Goal: Information Seeking & Learning: Find contact information

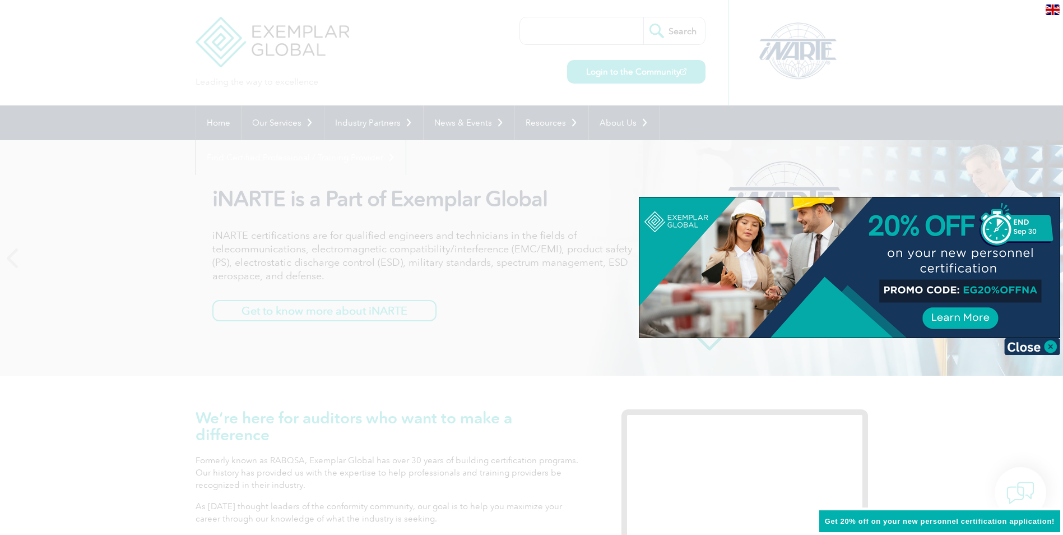
click at [141, 251] on div at bounding box center [531, 267] width 1063 height 535
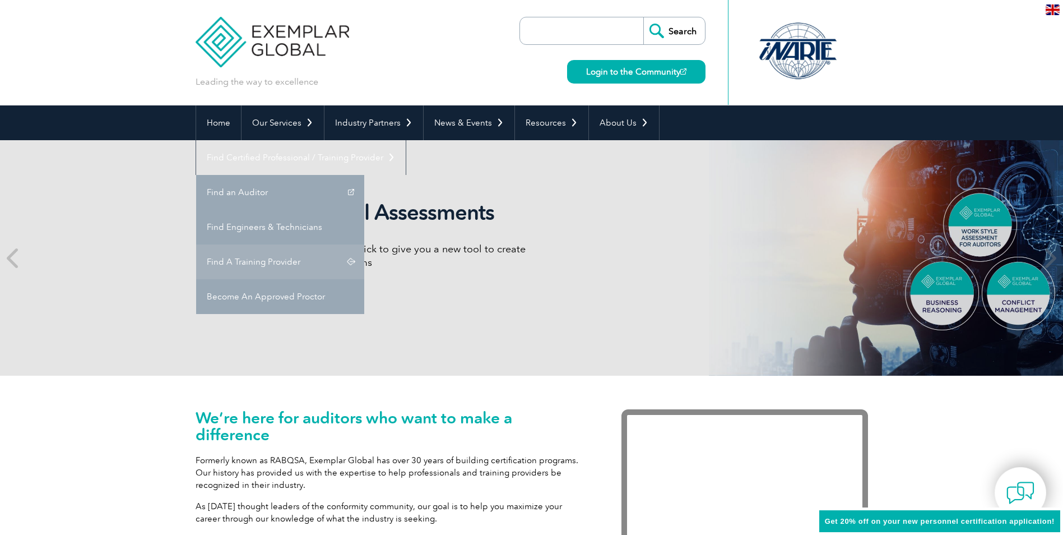
click at [364, 244] on link "Find A Training Provider" at bounding box center [280, 261] width 168 height 35
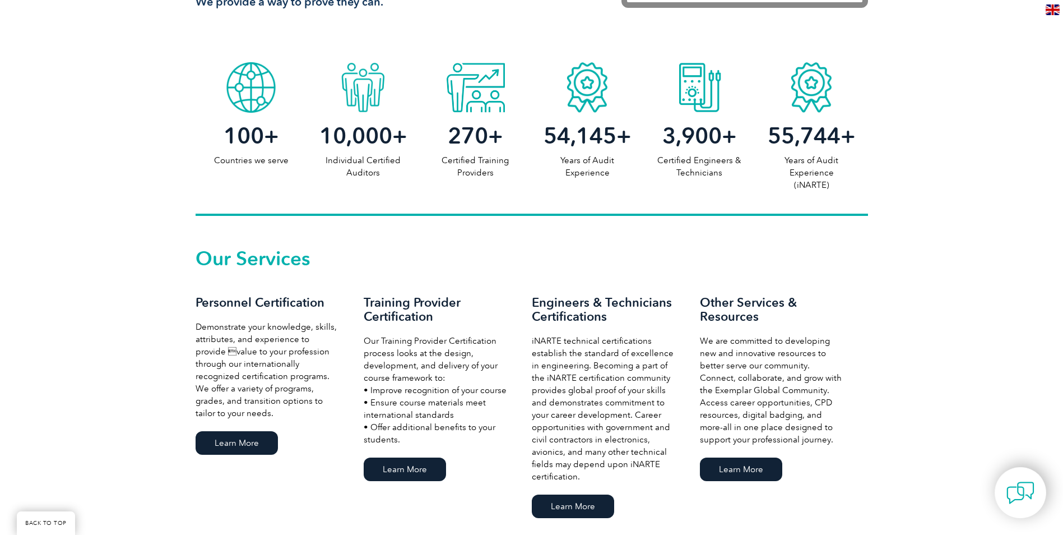
scroll to position [560, 0]
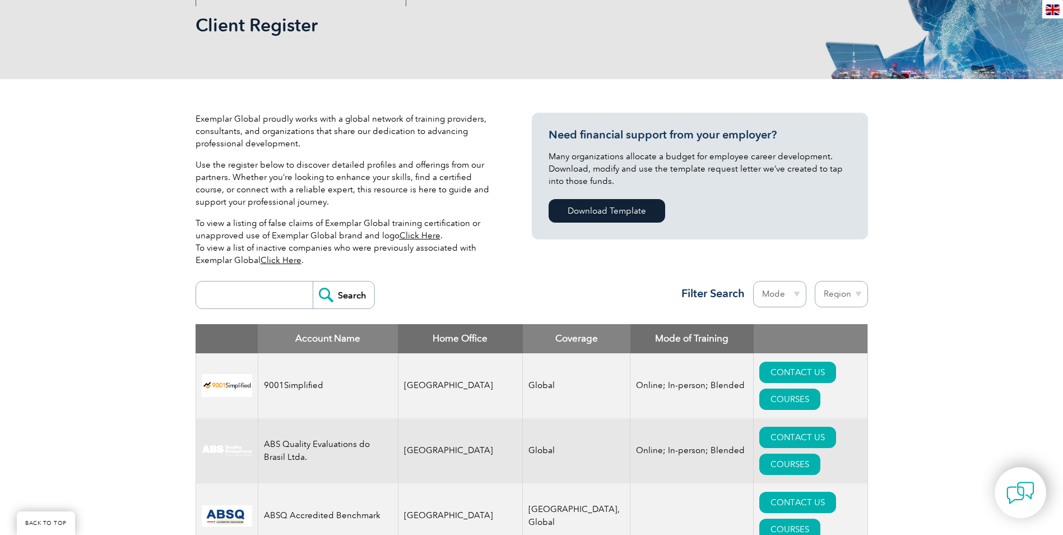
scroll to position [168, 0]
click at [248, 300] on input "search" at bounding box center [257, 295] width 111 height 27
type input "Korea"
click at [313, 282] on input "Search" at bounding box center [344, 295] width 62 height 27
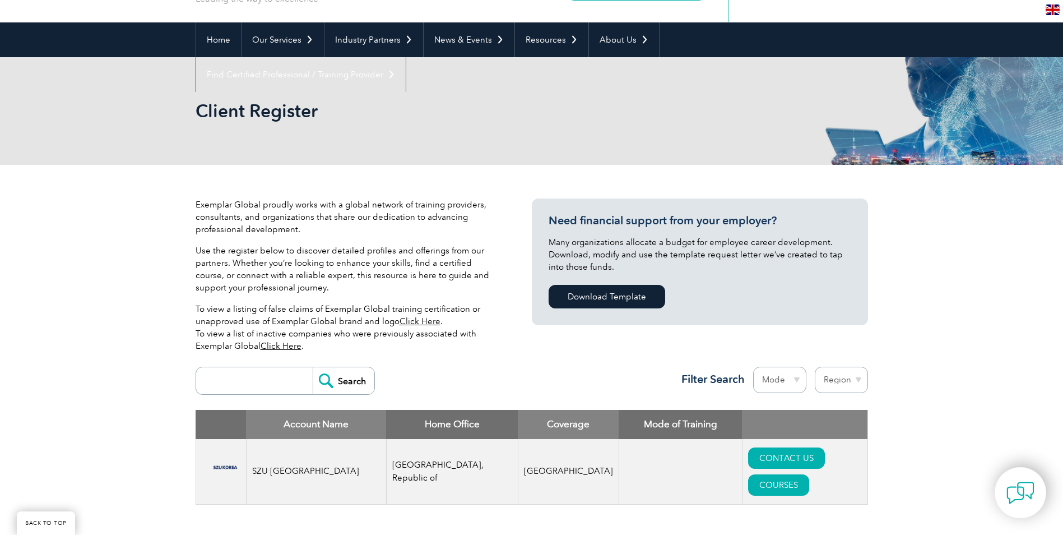
scroll to position [168, 0]
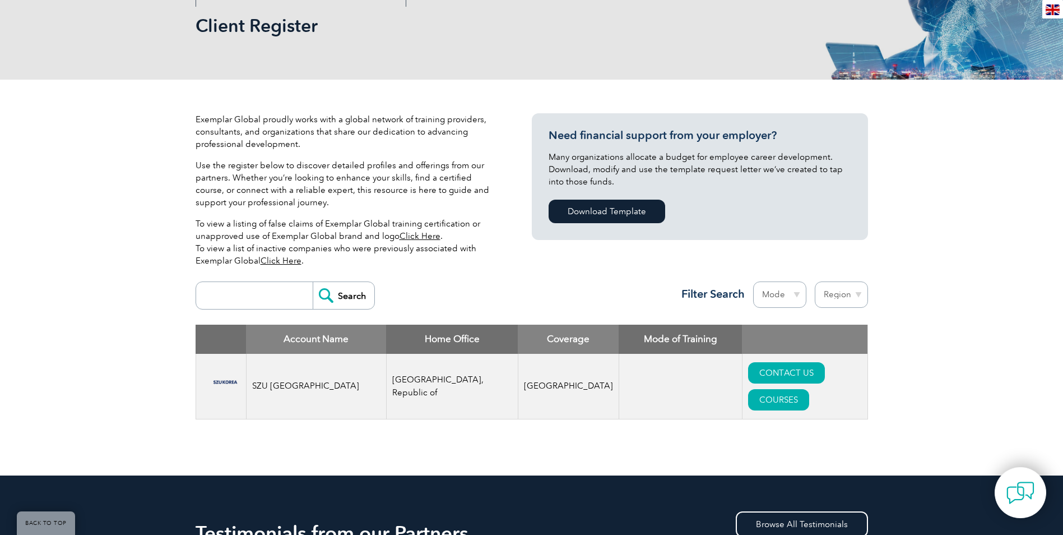
click at [226, 301] on input "search" at bounding box center [257, 295] width 111 height 27
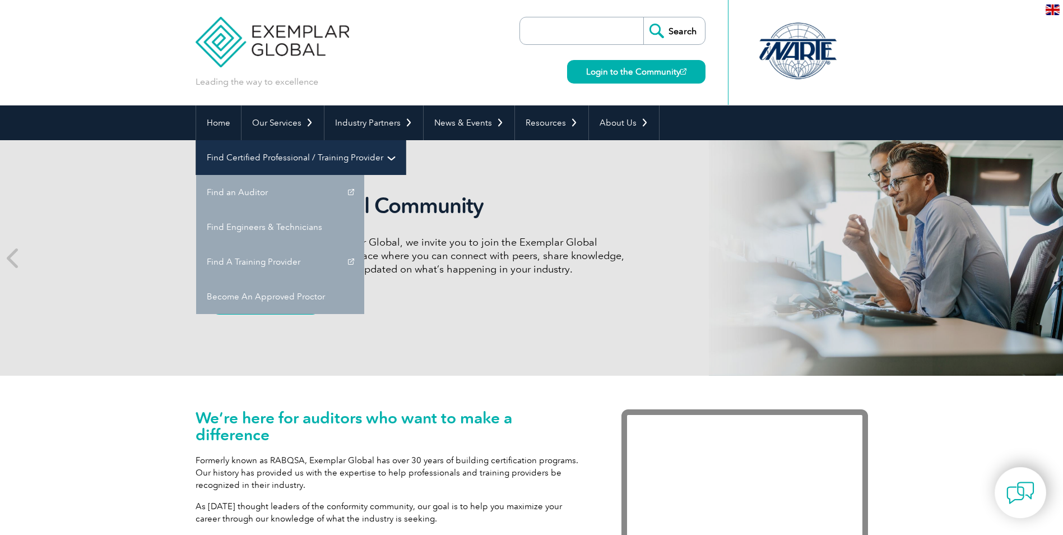
click at [406, 140] on link "Find Certified Professional / Training Provider" at bounding box center [301, 157] width 210 height 35
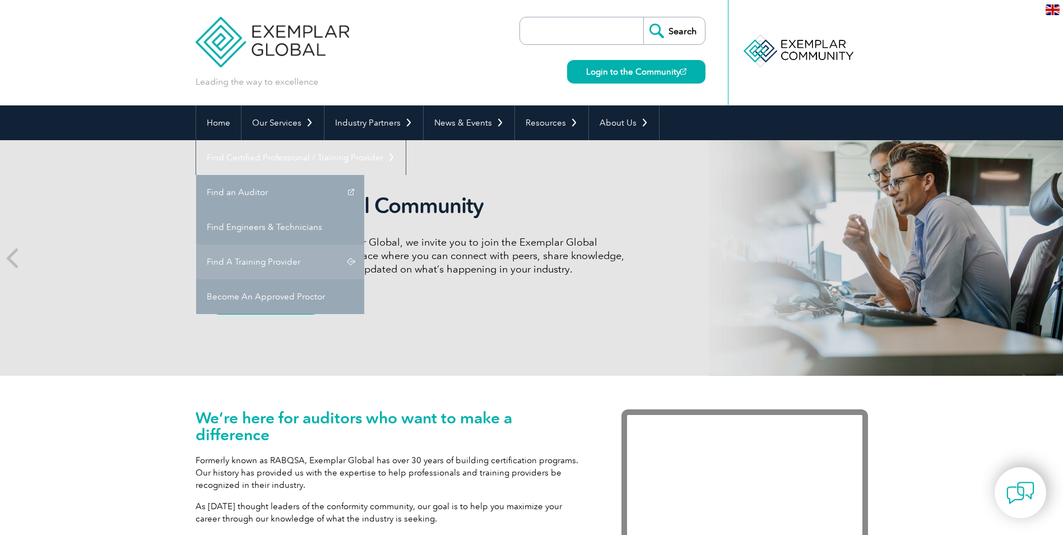
click at [364, 244] on link "Find A Training Provider" at bounding box center [280, 261] width 168 height 35
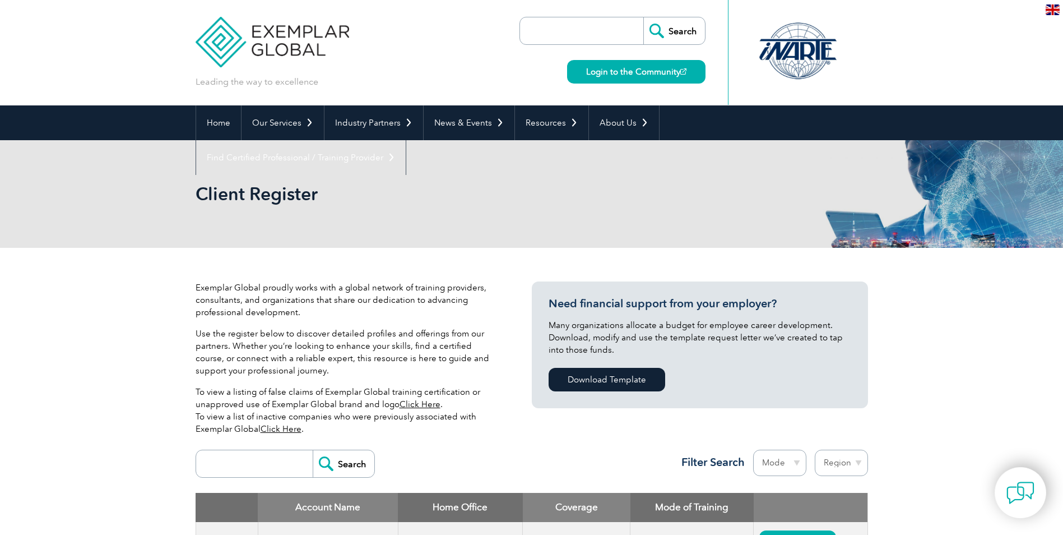
click at [263, 462] on input "search" at bounding box center [257, 463] width 111 height 27
type input "Korea"
click at [313, 450] on input "Search" at bounding box center [344, 463] width 62 height 27
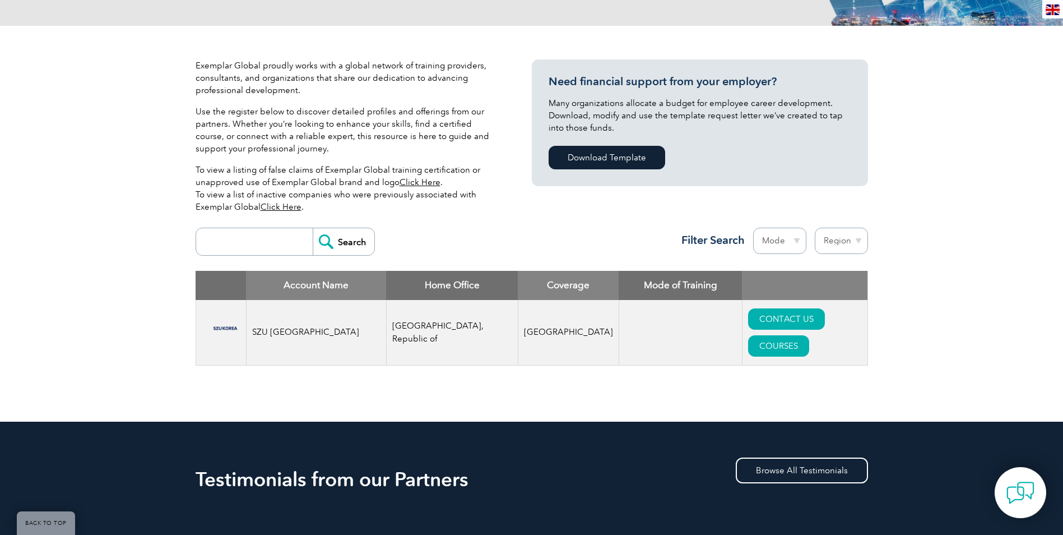
scroll to position [224, 0]
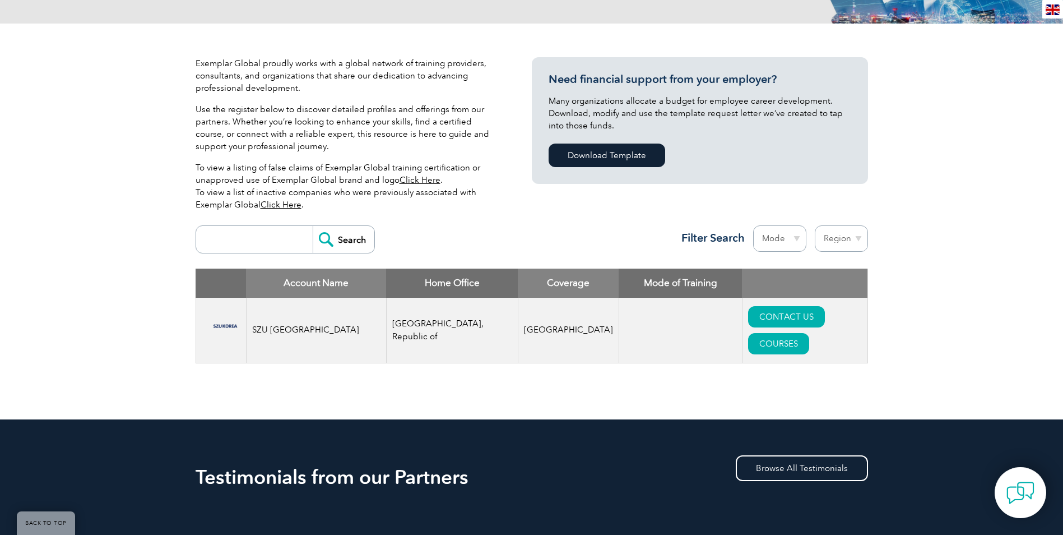
click at [272, 245] on input "search" at bounding box center [257, 239] width 111 height 27
type input "United Arab emirates"
click at [313, 226] on input "Search" at bounding box center [344, 239] width 62 height 27
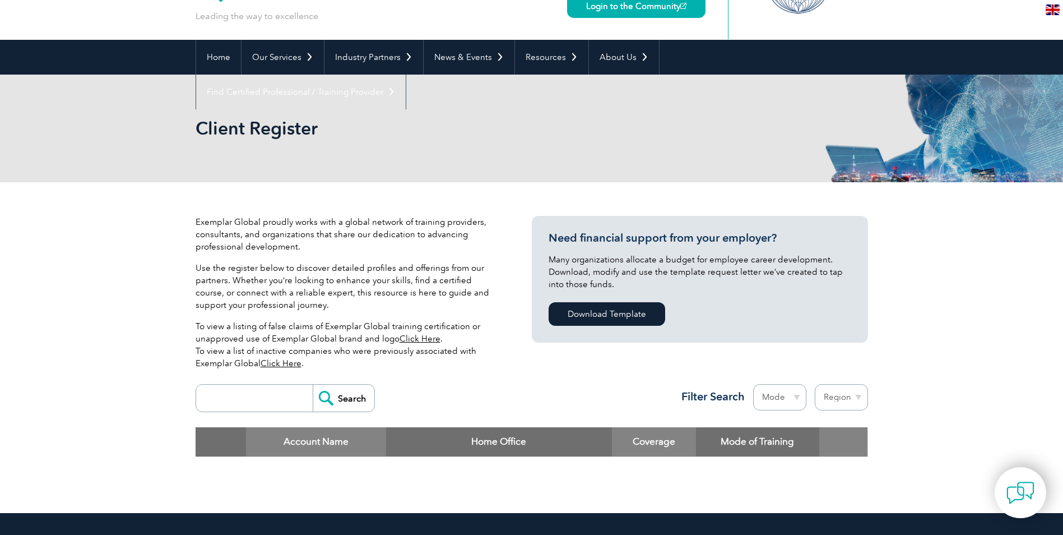
scroll to position [168, 0]
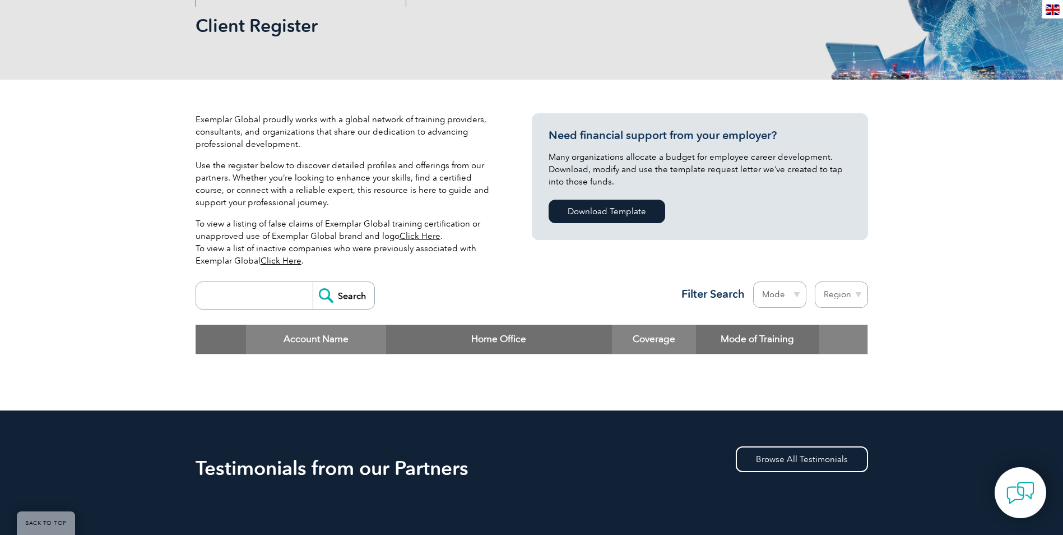
click at [260, 300] on input "search" at bounding box center [257, 295] width 111 height 27
type input "UAE"
click at [313, 282] on input "Search" at bounding box center [344, 295] width 62 height 27
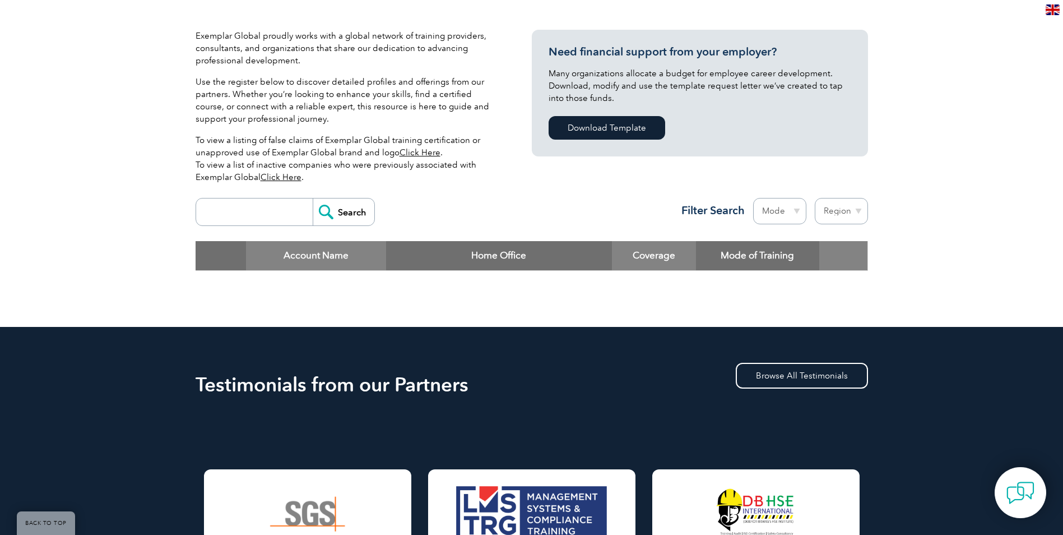
scroll to position [224, 0]
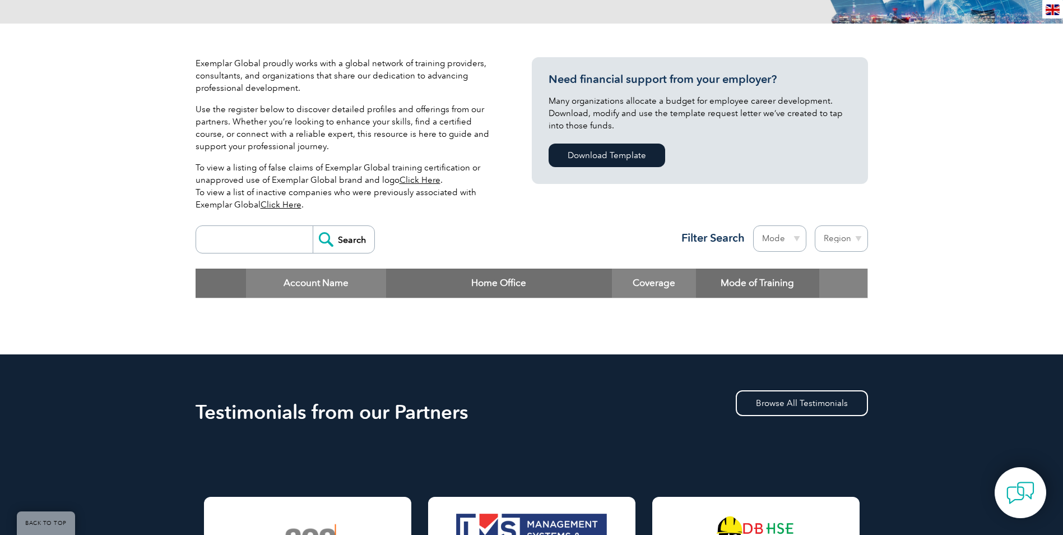
click at [253, 238] on input "search" at bounding box center [257, 239] width 111 height 27
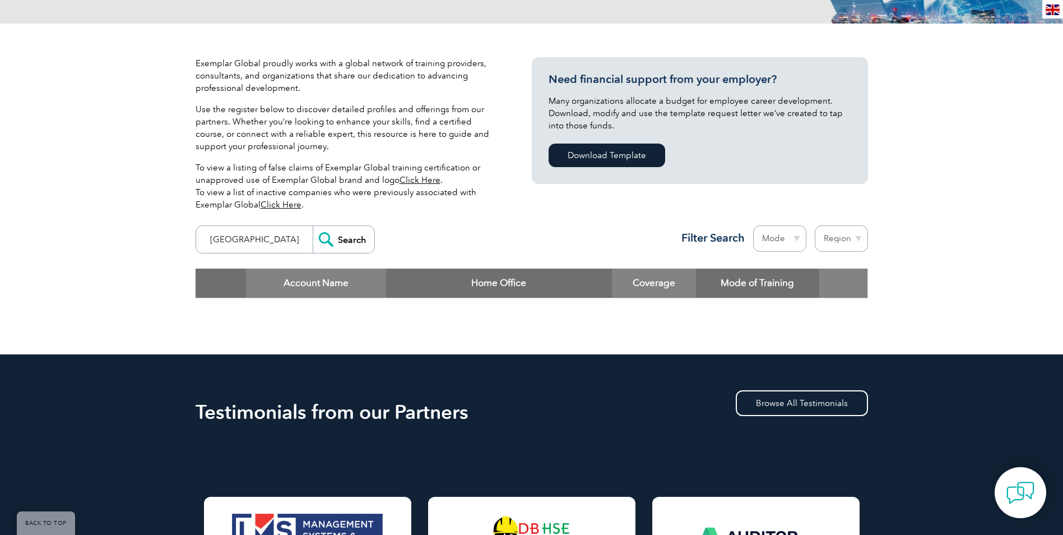
type input "[GEOGRAPHIC_DATA]"
click at [313, 226] on input "Search" at bounding box center [344, 239] width 62 height 27
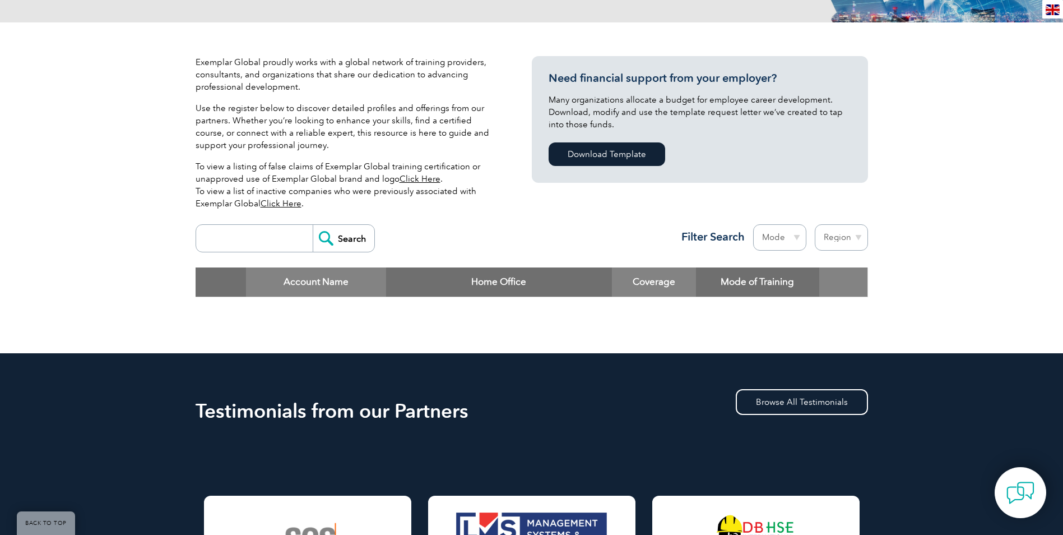
scroll to position [224, 0]
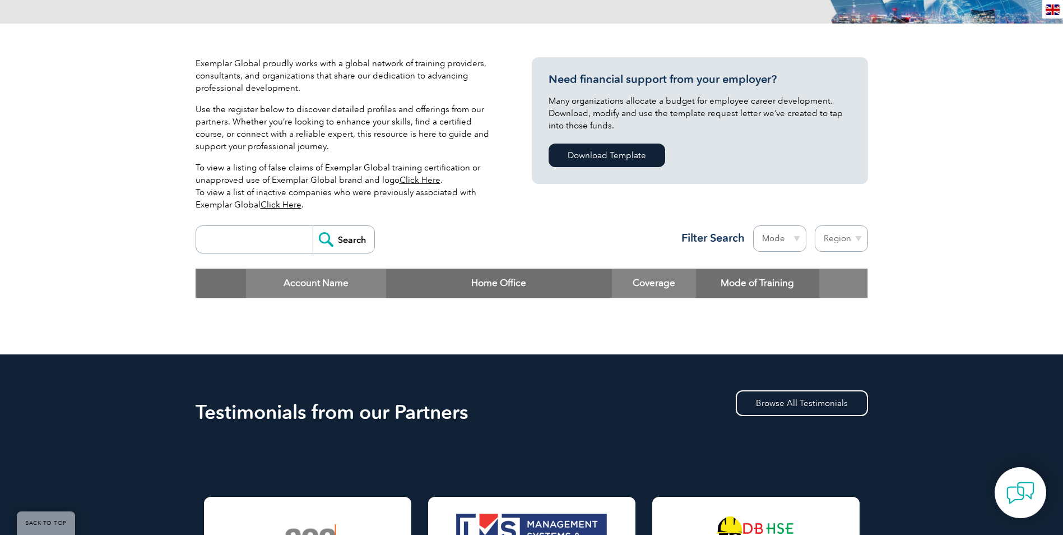
click at [247, 248] on input "search" at bounding box center [257, 239] width 111 height 27
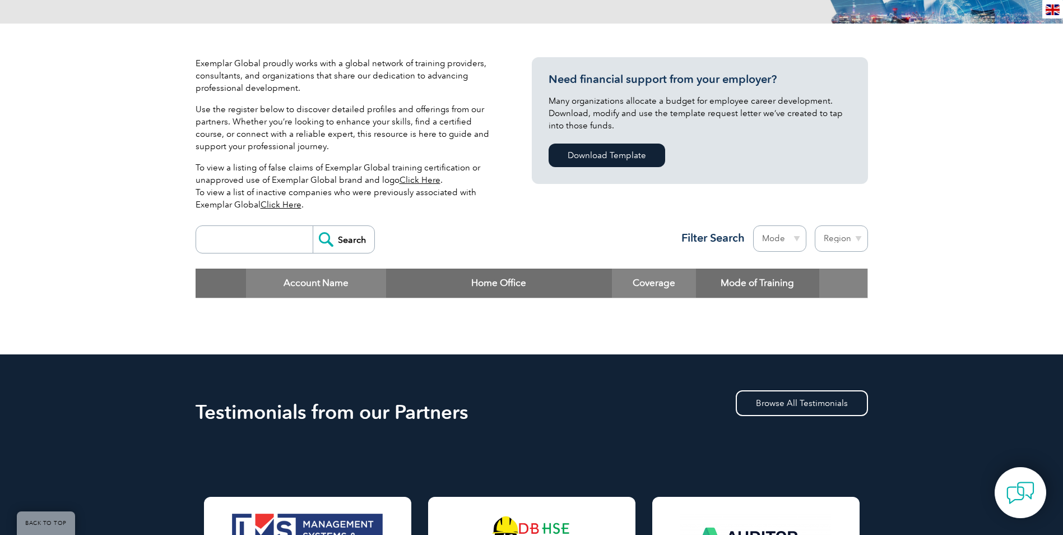
click at [250, 243] on input "search" at bounding box center [257, 239] width 111 height 27
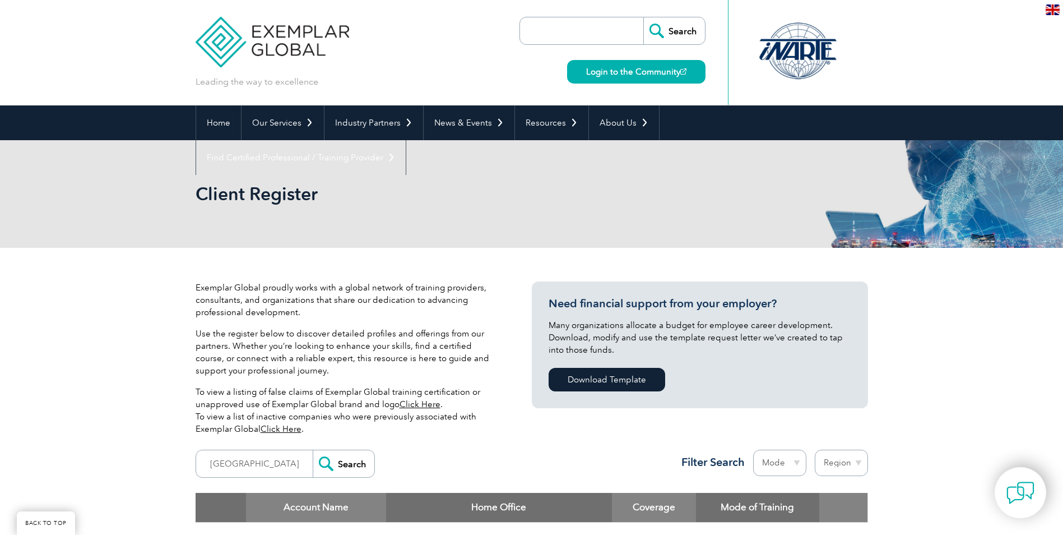
scroll to position [224, 0]
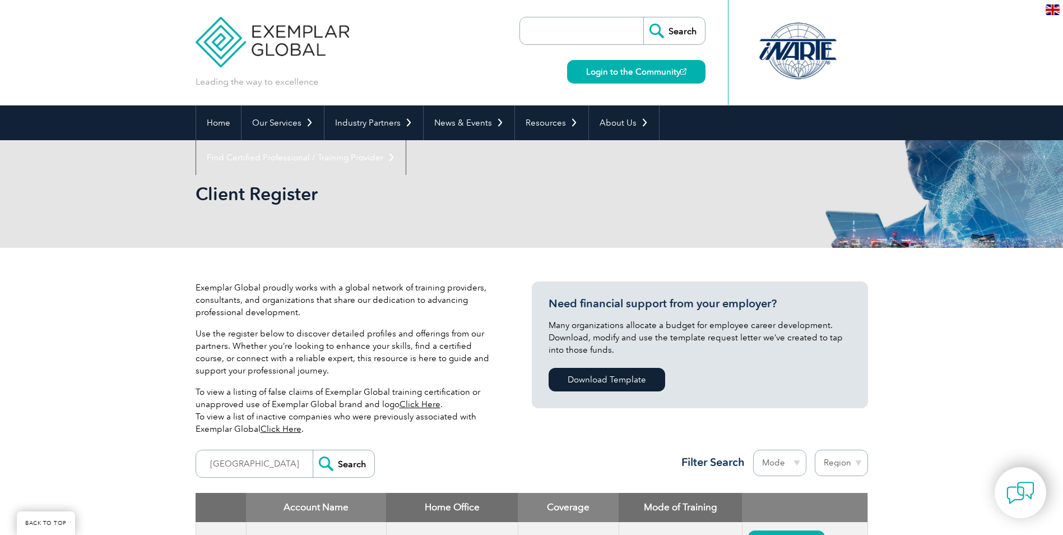
scroll to position [224, 0]
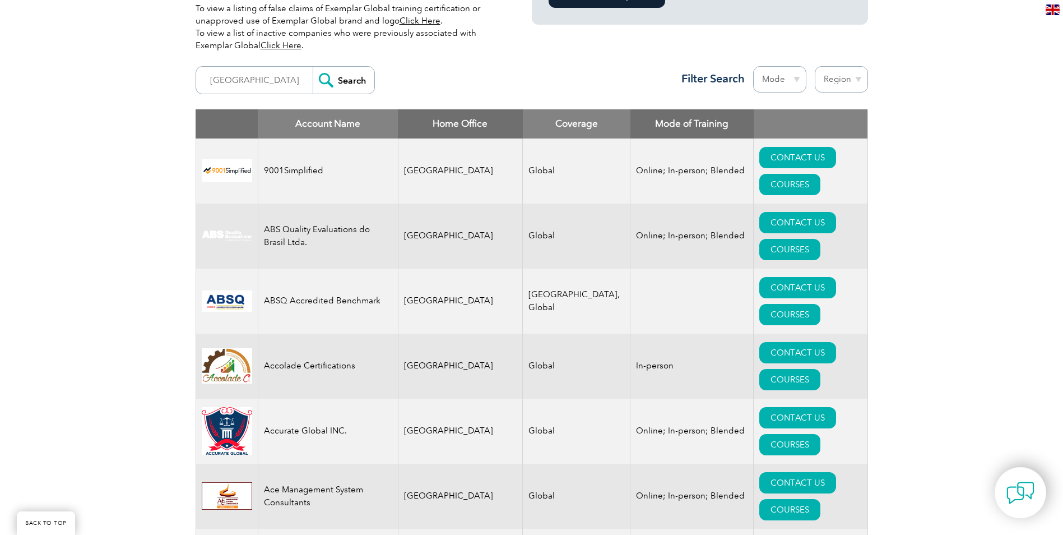
scroll to position [224, 0]
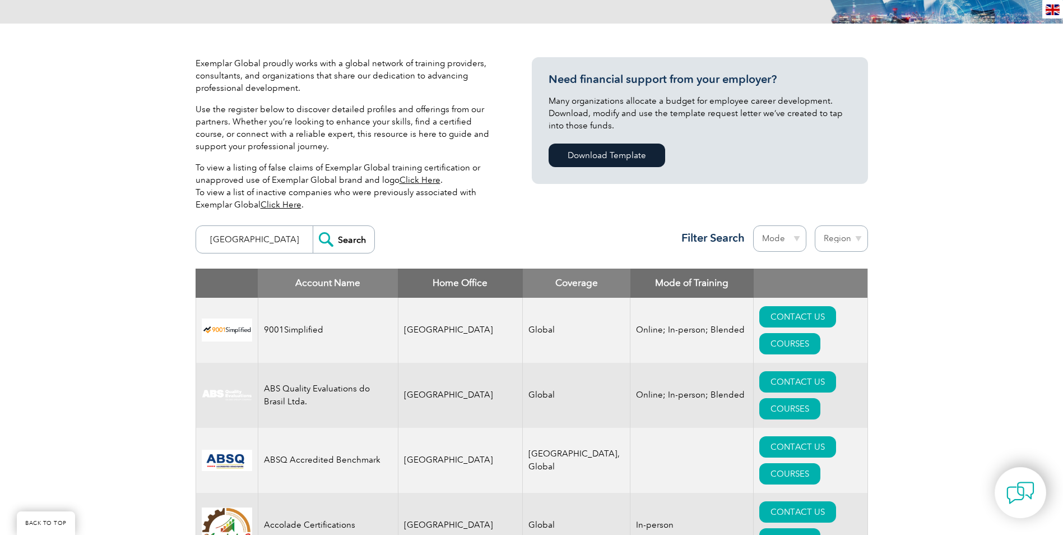
click at [240, 239] on input "[GEOGRAPHIC_DATA]" at bounding box center [257, 239] width 111 height 27
type input "[GEOGRAPHIC_DATA]"
click at [352, 237] on input "Search" at bounding box center [344, 239] width 62 height 27
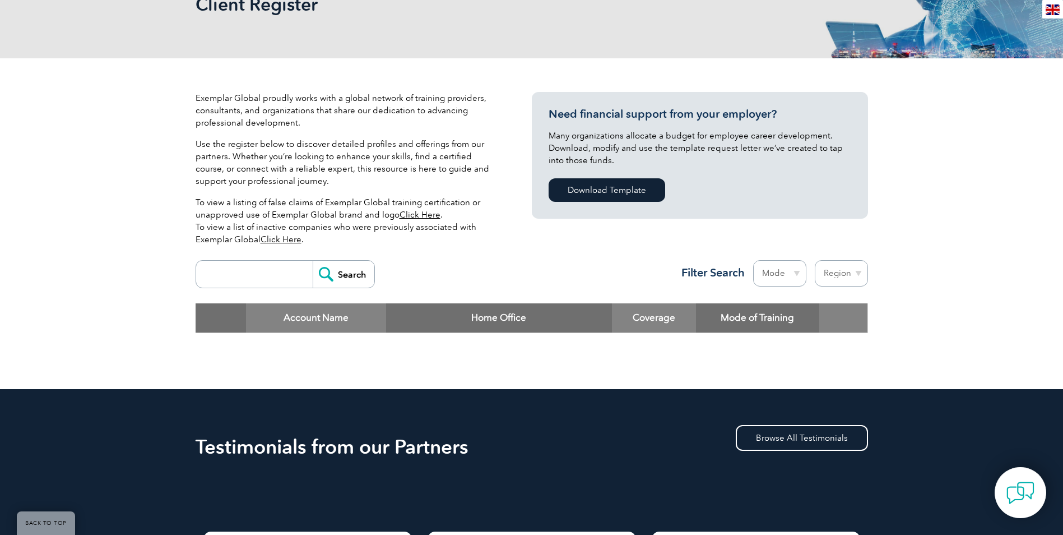
scroll to position [224, 0]
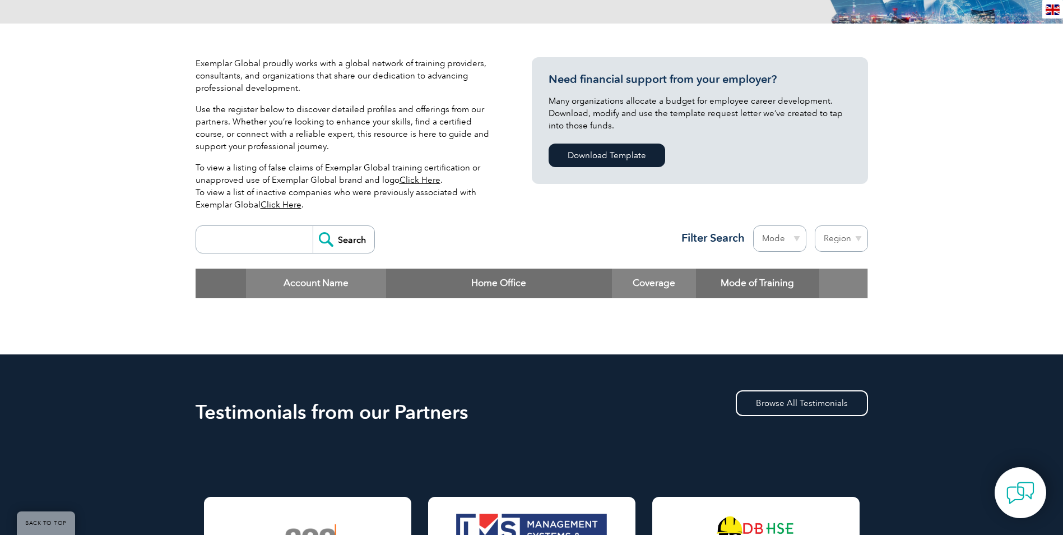
click at [275, 240] on input "search" at bounding box center [257, 239] width 111 height 27
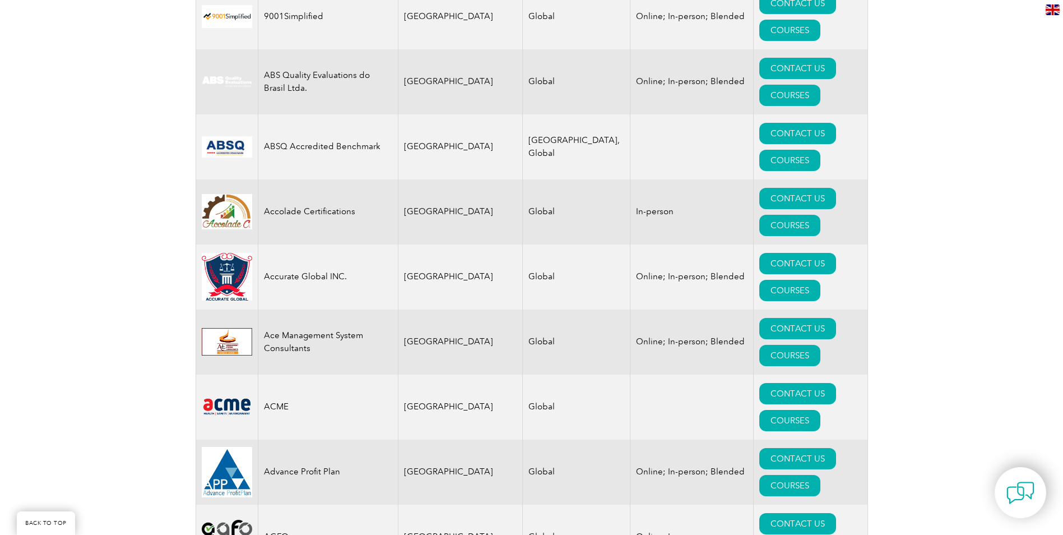
scroll to position [504, 0]
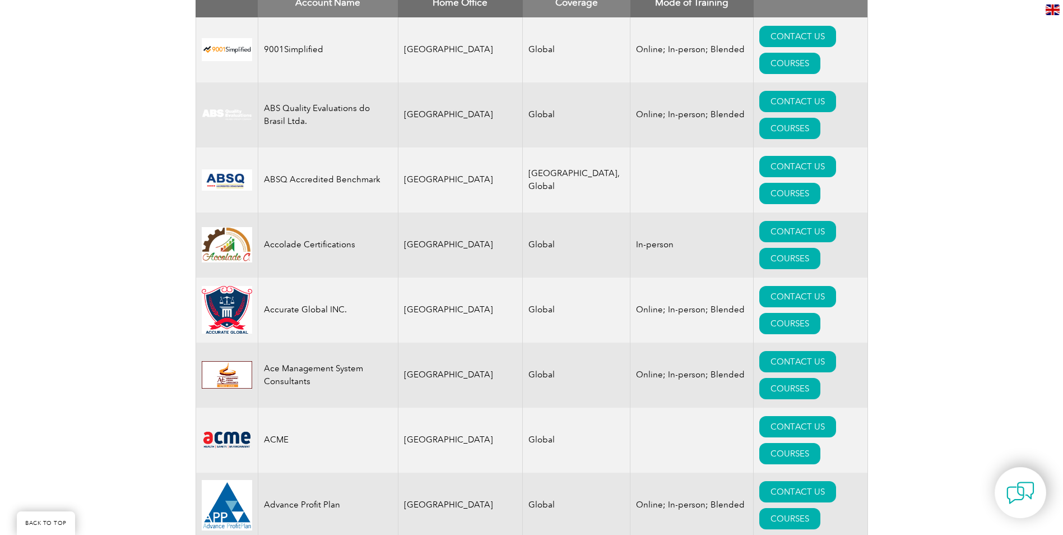
click at [295, 342] on td "Ace Management System Consultants" at bounding box center [328, 374] width 140 height 65
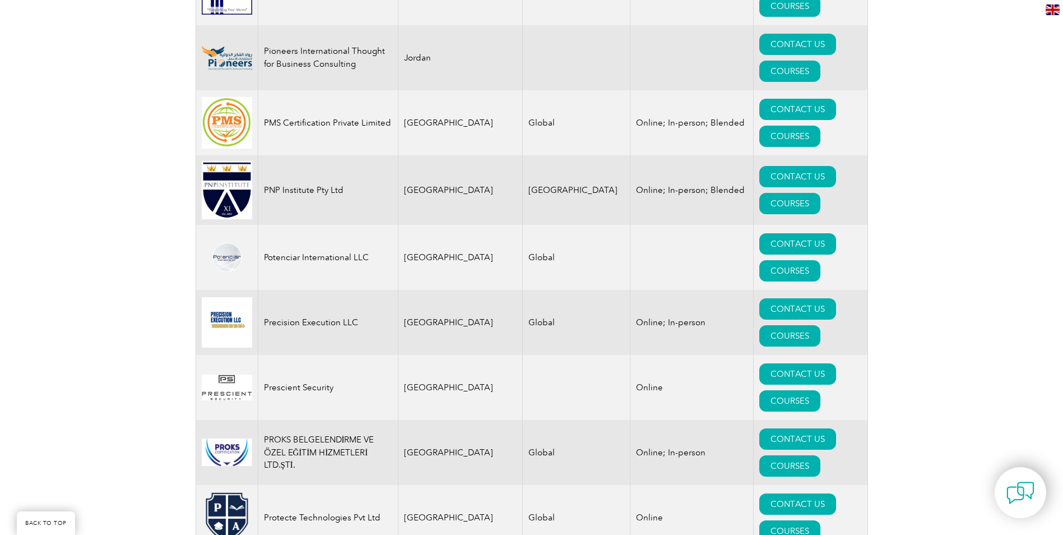
scroll to position [13281, 0]
